Goal: Information Seeking & Learning: Learn about a topic

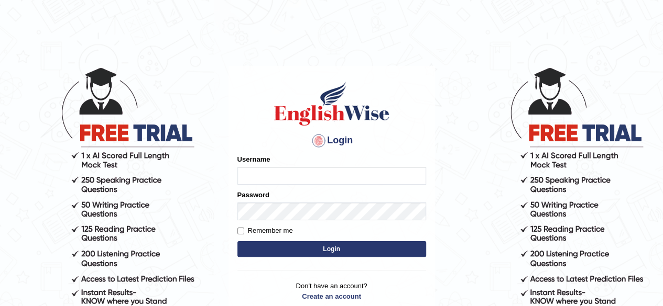
type input "simranjeetkaur_parramatta"
click at [300, 250] on button "Login" at bounding box center [331, 249] width 189 height 16
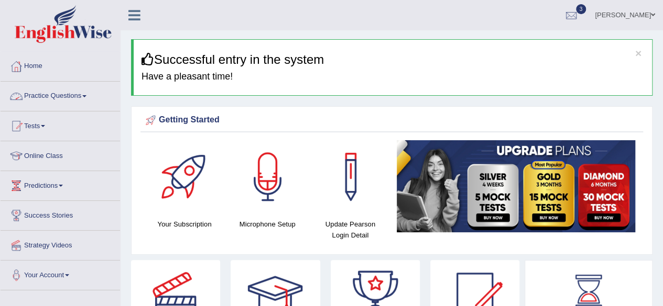
drag, startPoint x: 0, startPoint y: 0, endPoint x: 54, endPoint y: 101, distance: 114.1
click at [54, 101] on link "Practice Questions" at bounding box center [60, 95] width 119 height 26
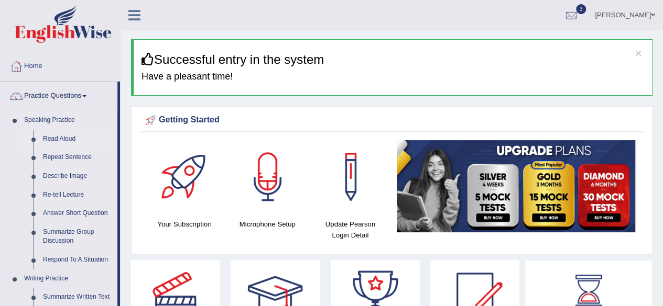
click at [60, 140] on link "Read Aloud" at bounding box center [77, 139] width 79 height 19
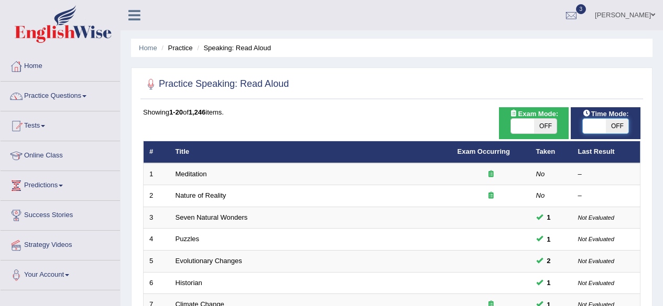
click at [600, 127] on span at bounding box center [593, 126] width 23 height 15
checkbox input "true"
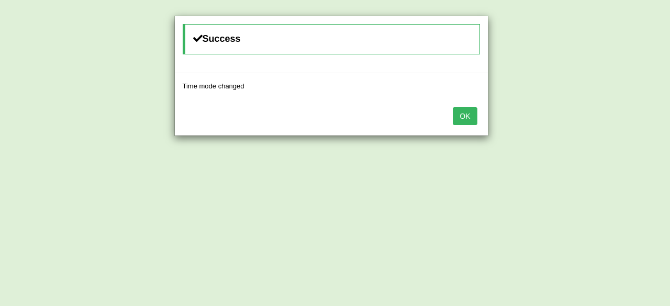
click at [460, 114] on button "OK" at bounding box center [465, 116] width 24 height 18
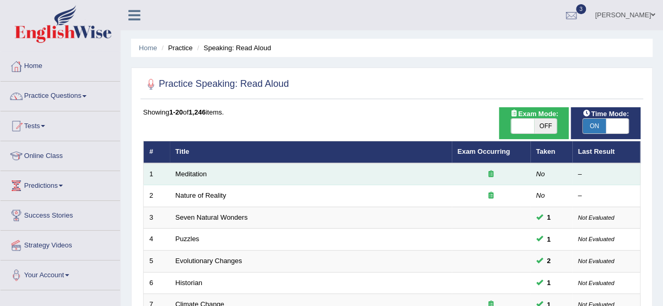
click at [206, 174] on td "Meditation" at bounding box center [311, 174] width 282 height 22
click at [196, 175] on link "Meditation" at bounding box center [190, 174] width 31 height 8
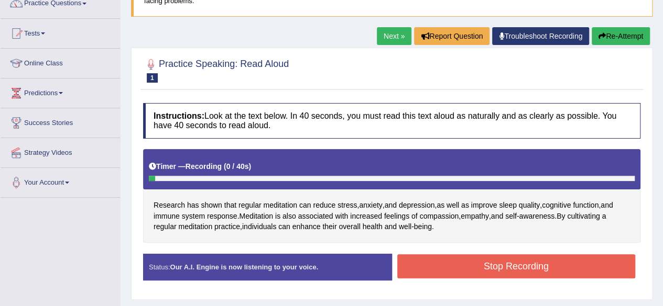
scroll to position [105, 0]
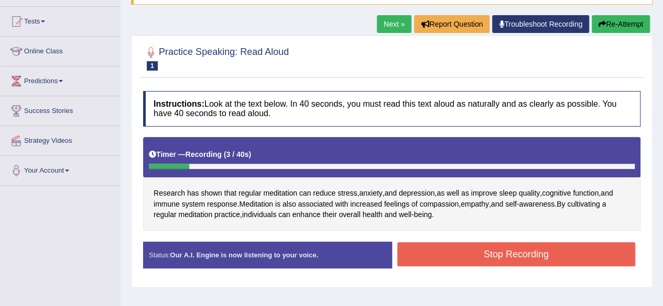
click at [473, 257] on button "Stop Recording" at bounding box center [516, 254] width 238 height 24
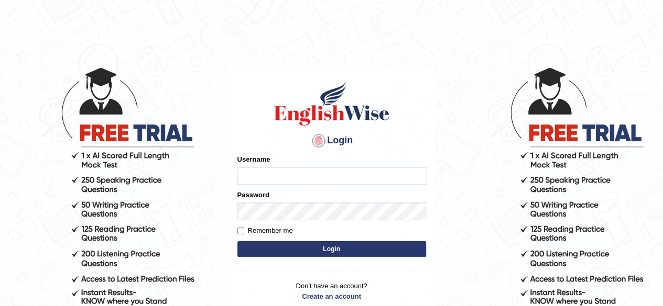
type input "simranjeetkaur_parramatta"
click at [287, 245] on button "Login" at bounding box center [331, 249] width 189 height 16
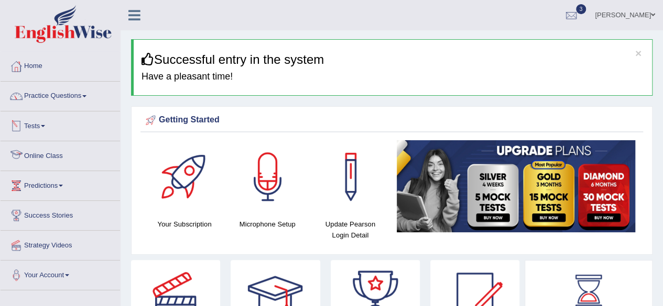
click at [68, 150] on link "Online Class" at bounding box center [60, 154] width 119 height 26
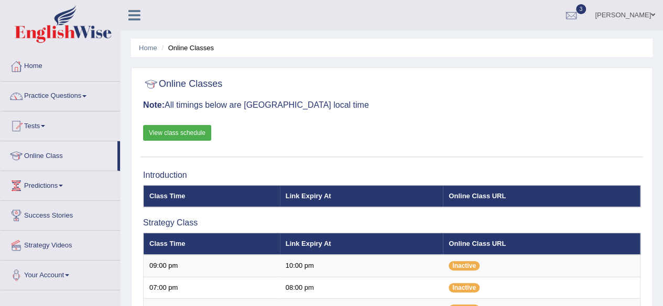
click at [390, 122] on div "Online Classes Note: All timings below are [GEOGRAPHIC_DATA] local time View cl…" at bounding box center [391, 115] width 502 height 84
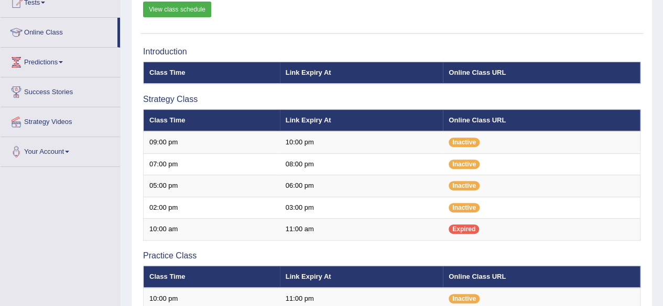
scroll to position [230, 0]
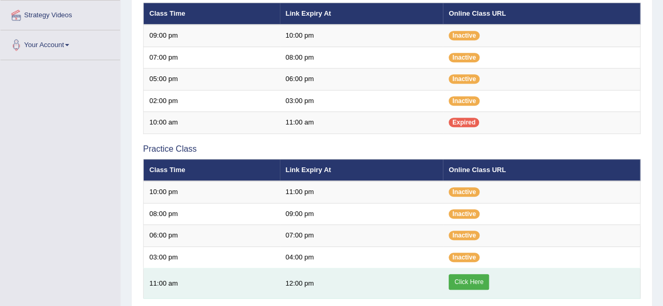
click at [468, 280] on link "Click Here" at bounding box center [468, 282] width 40 height 16
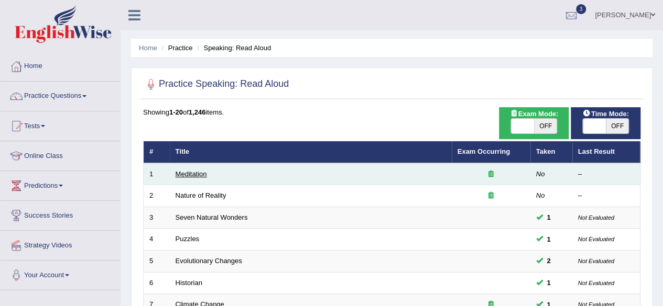
click at [200, 175] on link "Meditation" at bounding box center [190, 174] width 31 height 8
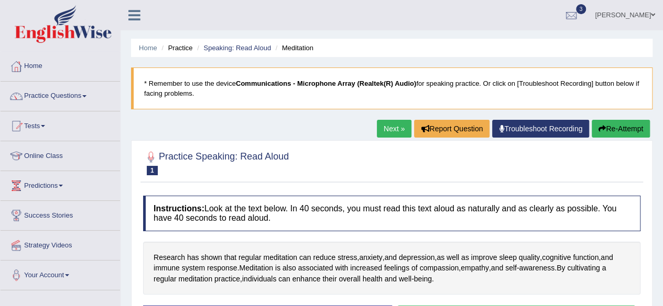
click at [311, 161] on div at bounding box center [391, 163] width 497 height 32
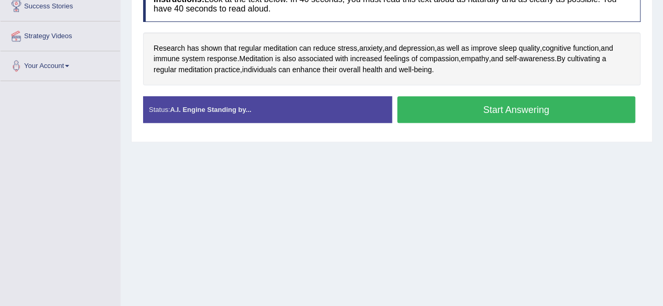
scroll to position [189, 0]
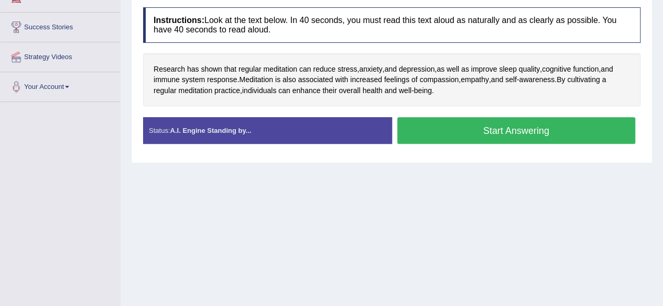
click at [503, 134] on button "Start Answering" at bounding box center [516, 130] width 238 height 27
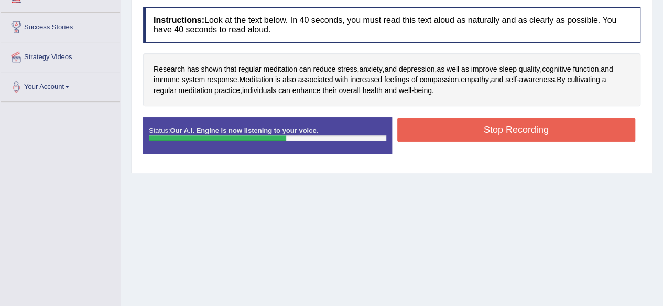
click at [503, 134] on button "Stop Recording" at bounding box center [516, 130] width 238 height 24
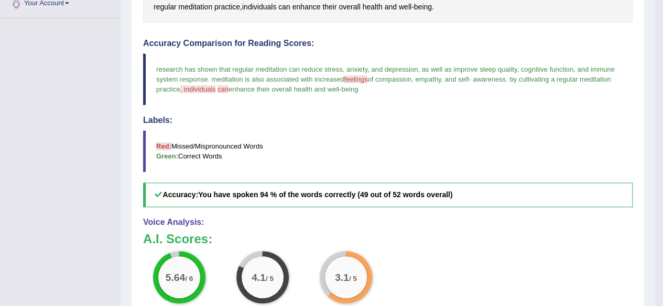
scroll to position [293, 0]
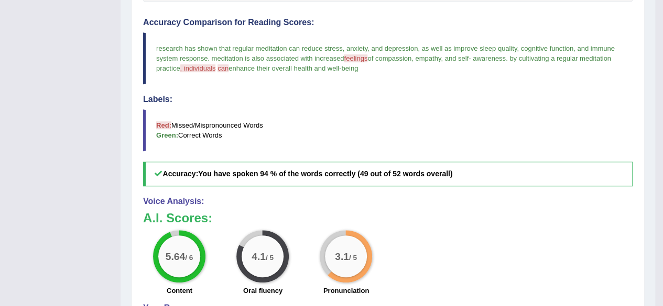
click at [479, 235] on div "5.64 / 6 Content 4.1 / 5 Oral fluency 3.1 / 5 Pronunciation" at bounding box center [388, 264] width 500 height 68
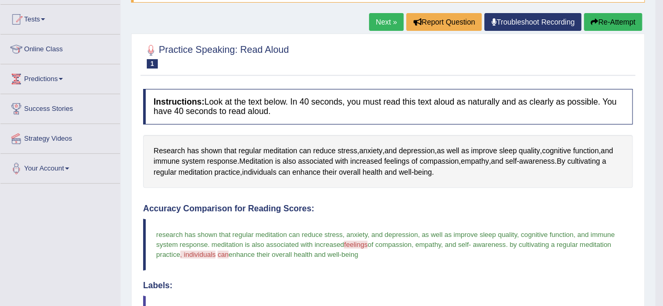
scroll to position [84, 0]
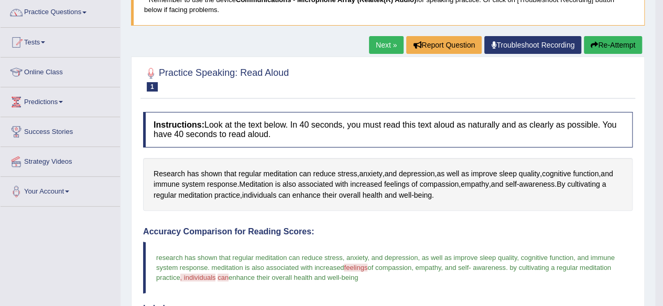
click at [390, 43] on link "Next »" at bounding box center [386, 45] width 35 height 18
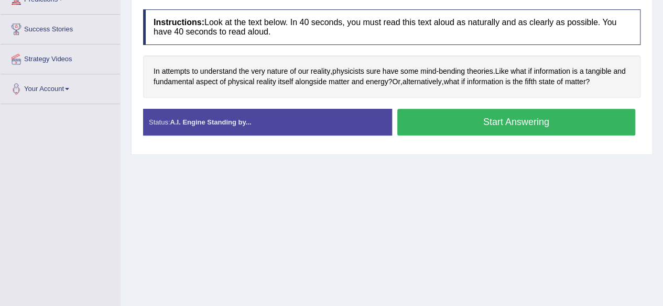
scroll to position [189, 0]
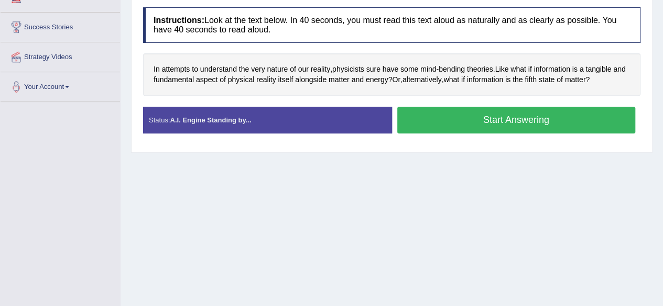
click at [508, 126] on button "Start Answering" at bounding box center [516, 120] width 238 height 27
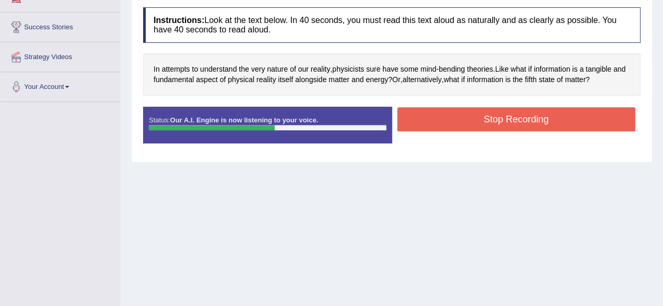
click at [508, 126] on button "Stop Recording" at bounding box center [516, 119] width 238 height 24
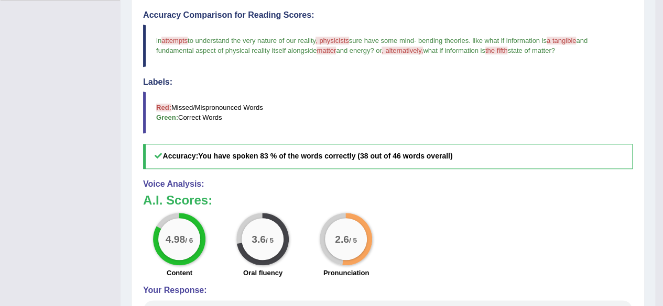
scroll to position [22, 0]
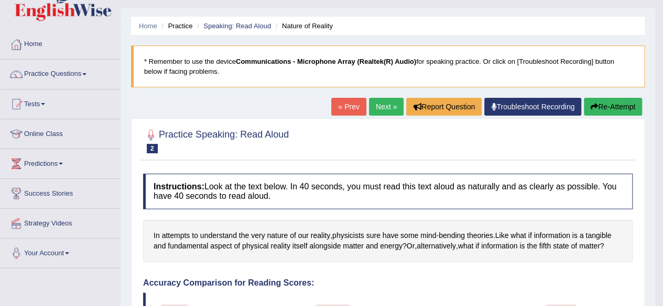
click at [379, 106] on link "Next »" at bounding box center [386, 107] width 35 height 18
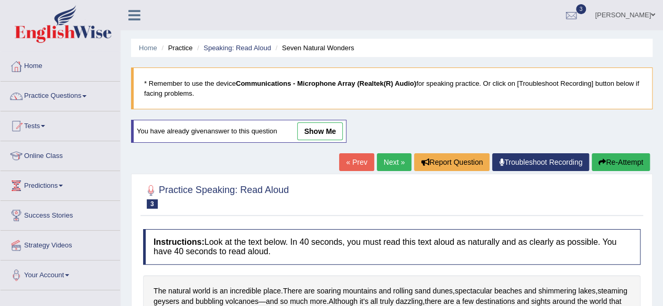
click at [499, 129] on div "Home Practice Speaking: Read Aloud Seven Natural Wonders * Remember to use the …" at bounding box center [391, 262] width 542 height 524
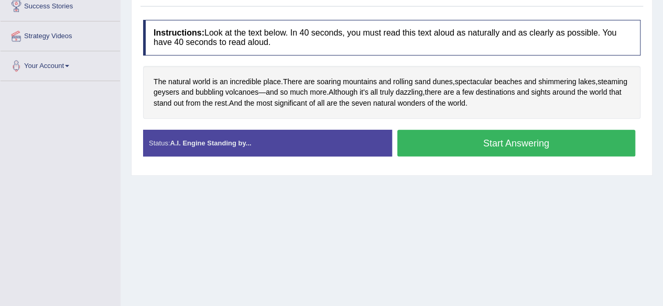
scroll to position [230, 0]
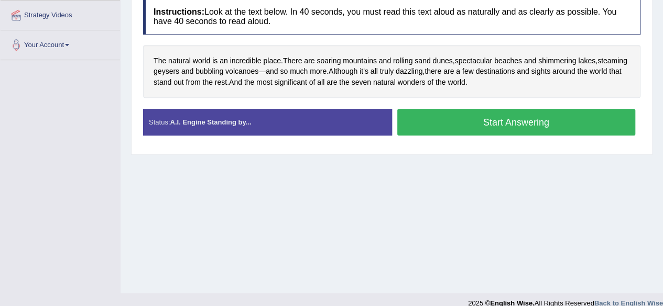
click at [497, 116] on button "Start Answering" at bounding box center [516, 122] width 238 height 27
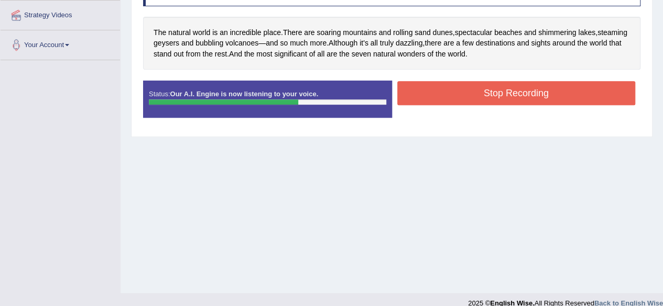
click at [497, 90] on button "Stop Recording" at bounding box center [516, 93] width 238 height 24
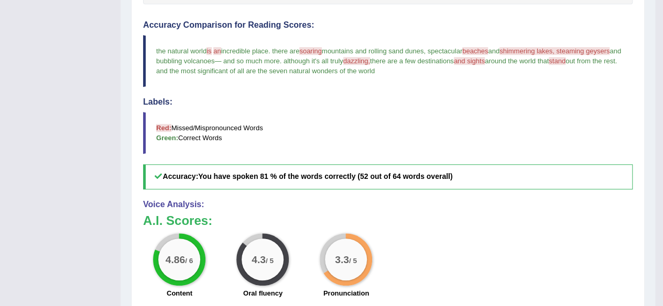
scroll to position [295, 0]
